Goal: Information Seeking & Learning: Learn about a topic

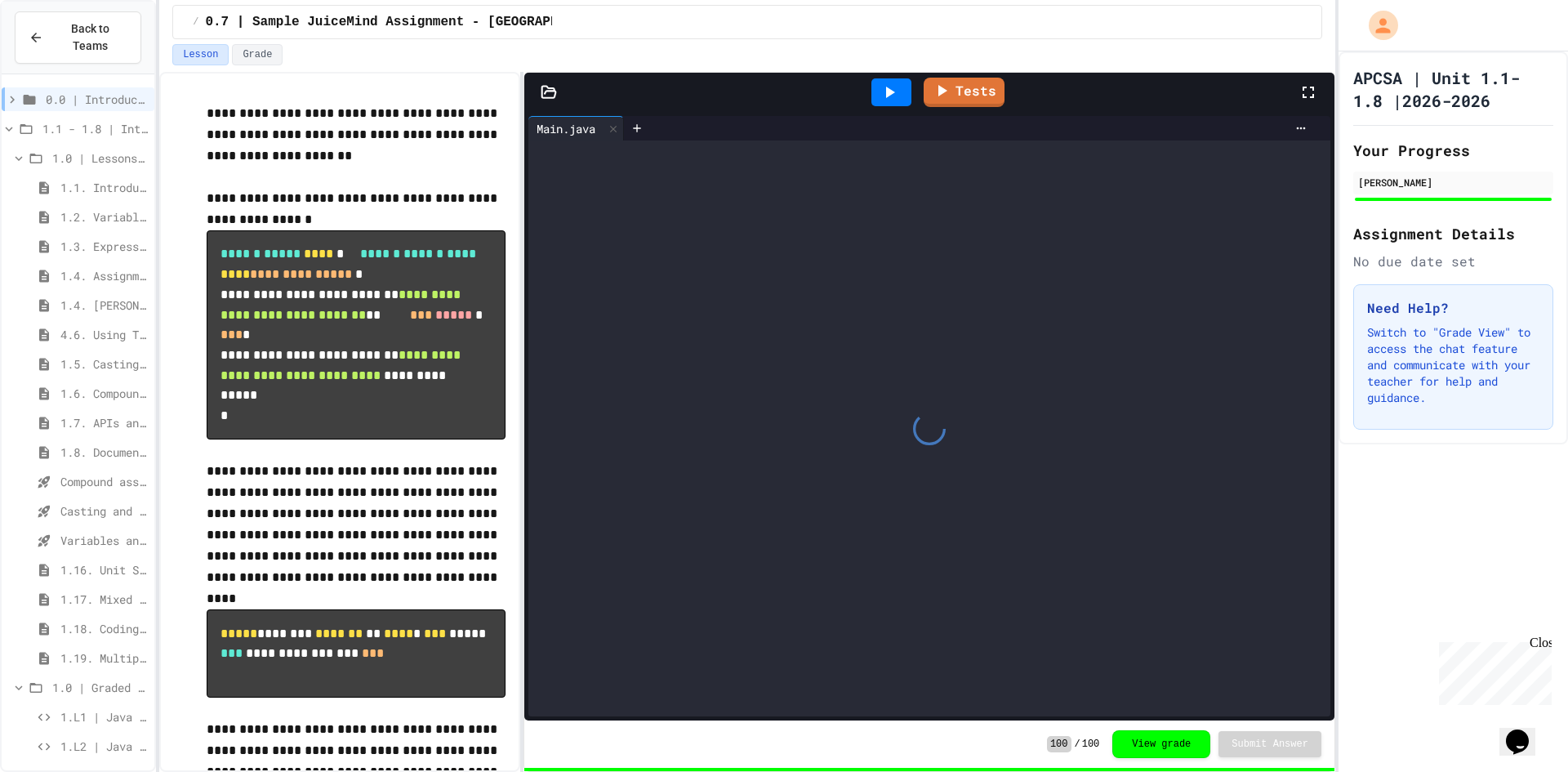
click at [104, 267] on span "1.4. Assignment and Input" at bounding box center [104, 275] width 87 height 17
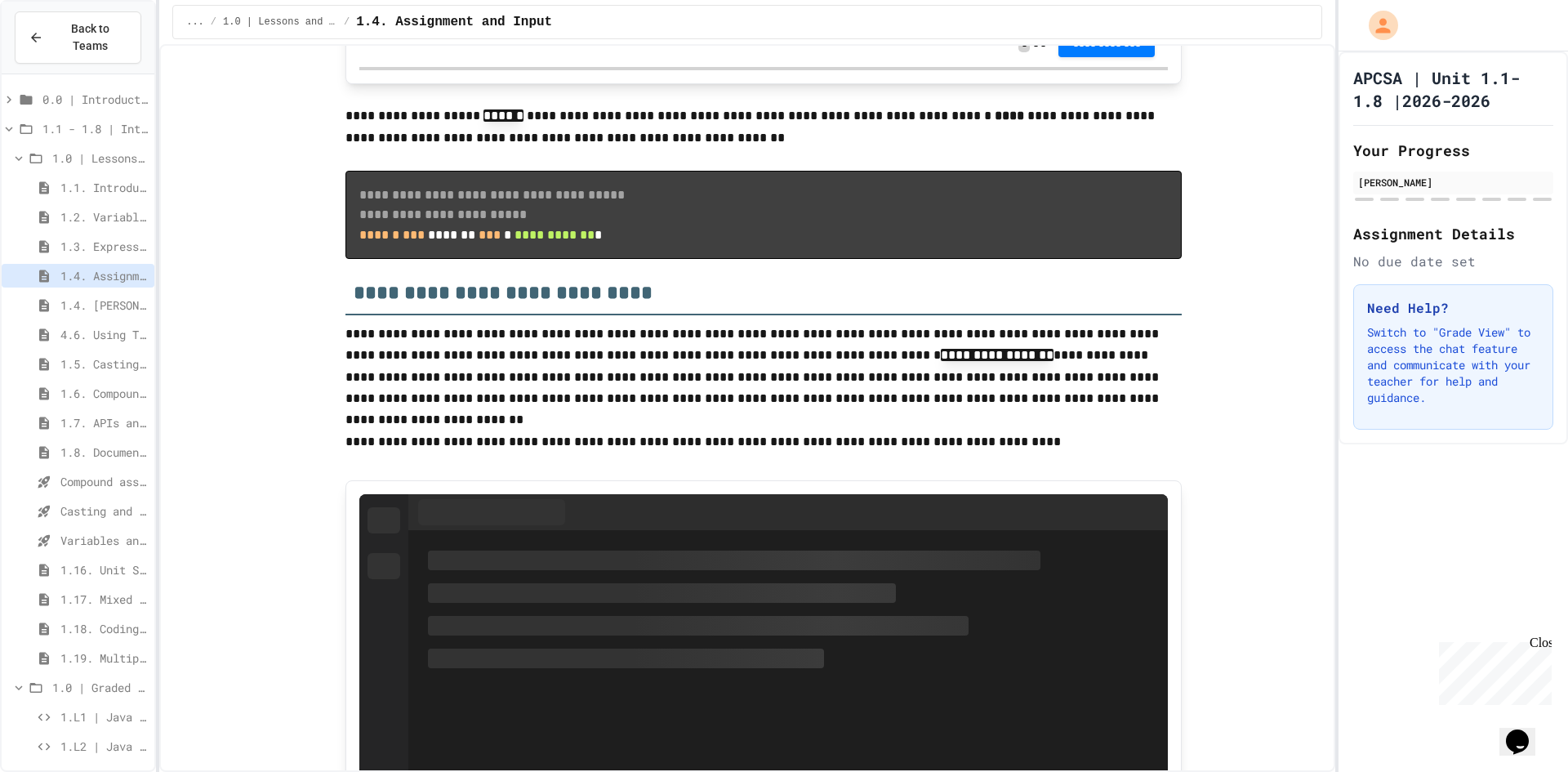
scroll to position [4081, 0]
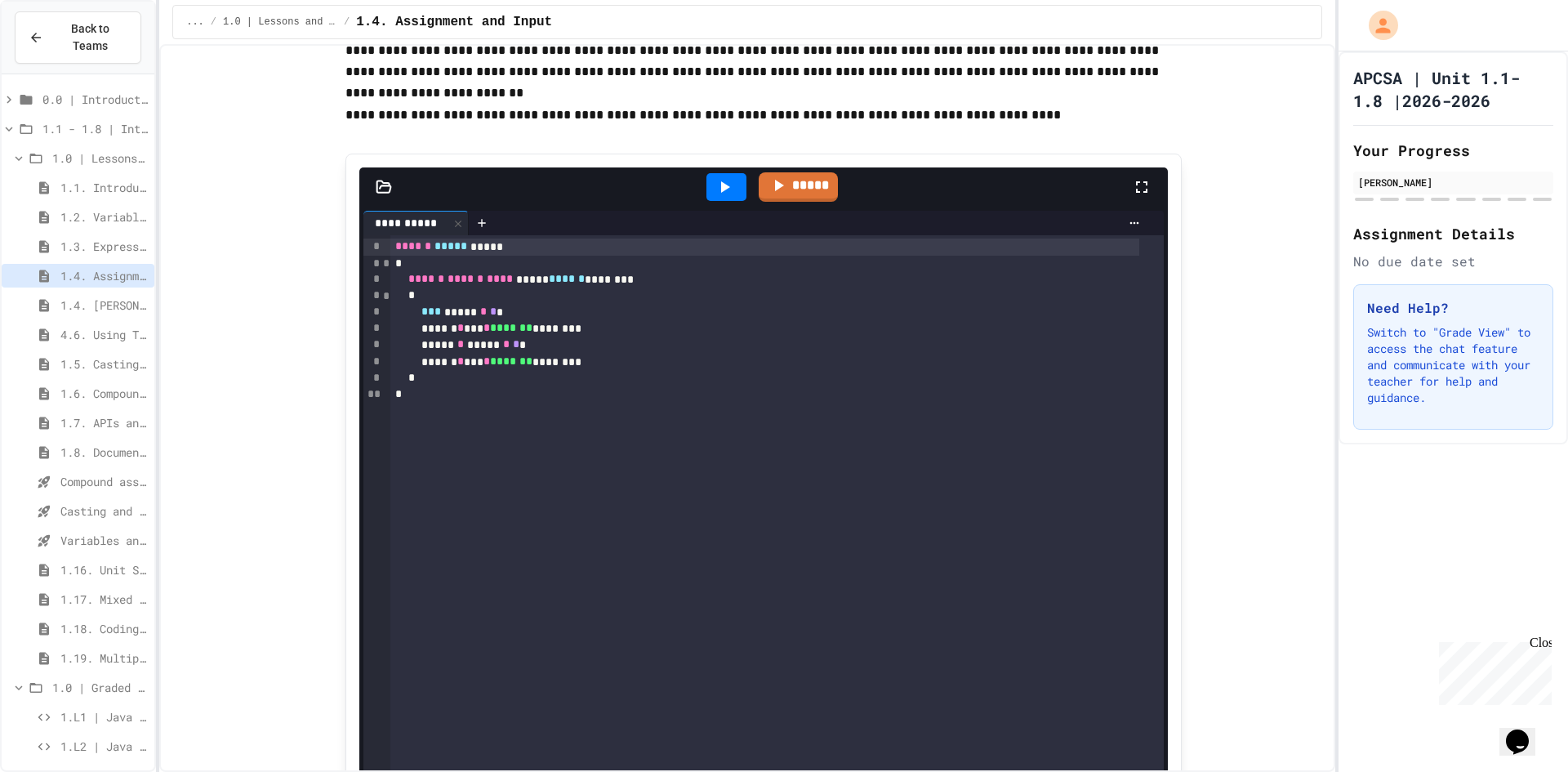
click at [520, 350] on span "*" at bounding box center [516, 343] width 6 height 12
click at [726, 197] on icon at bounding box center [725, 187] width 20 height 20
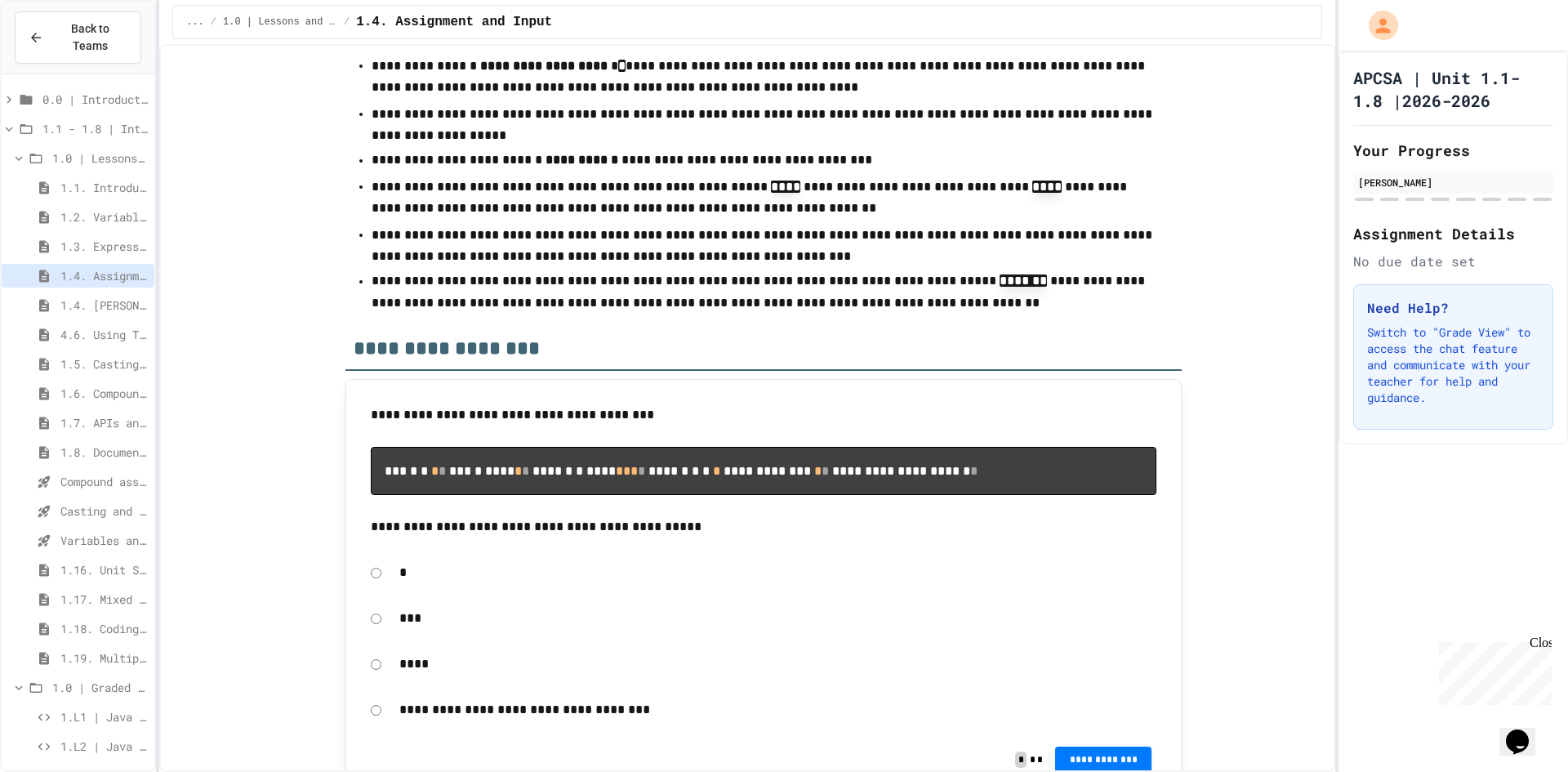
scroll to position [7837, 0]
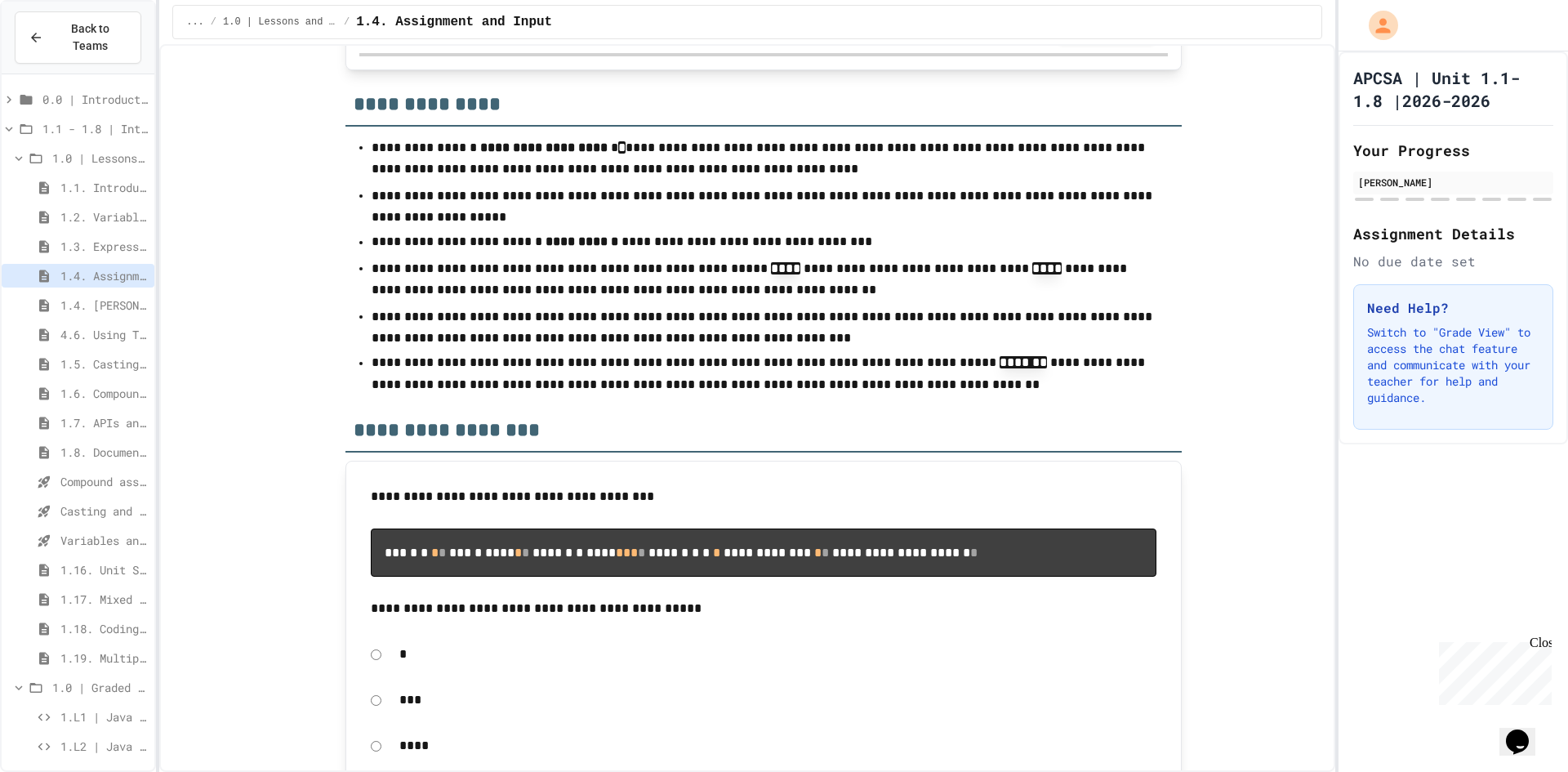
click at [69, 296] on span "1.4. [PERSON_NAME] and User Input" at bounding box center [104, 304] width 87 height 17
